Goal: Task Accomplishment & Management: Use online tool/utility

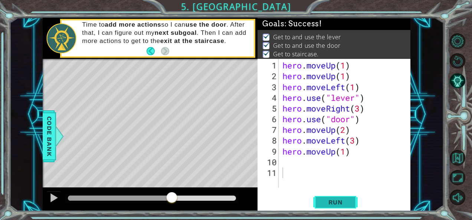
click at [326, 199] on span "Run" at bounding box center [335, 202] width 29 height 7
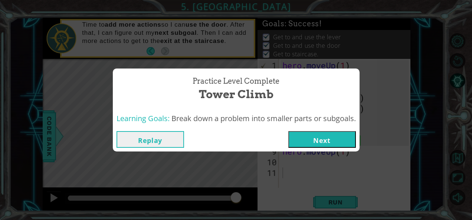
click at [328, 137] on button "Next" at bounding box center [321, 139] width 67 height 17
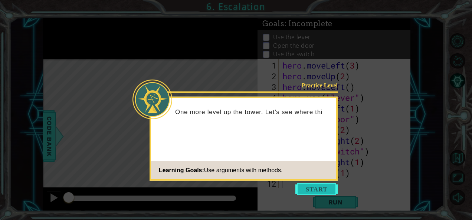
click at [316, 192] on button "Start" at bounding box center [316, 190] width 42 height 12
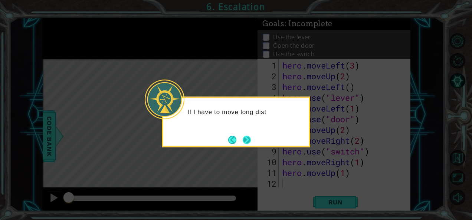
click at [247, 139] on button "Next" at bounding box center [246, 140] width 8 height 8
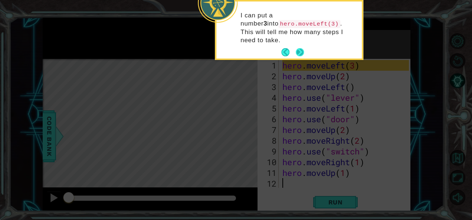
click at [297, 48] on button "Next" at bounding box center [299, 52] width 8 height 8
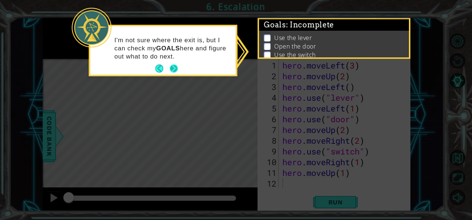
click at [176, 70] on button "Next" at bounding box center [173, 69] width 8 height 8
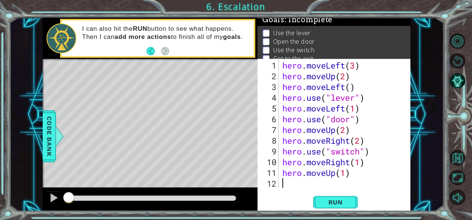
scroll to position [4, 0]
